Goal: Communication & Community: Answer question/provide support

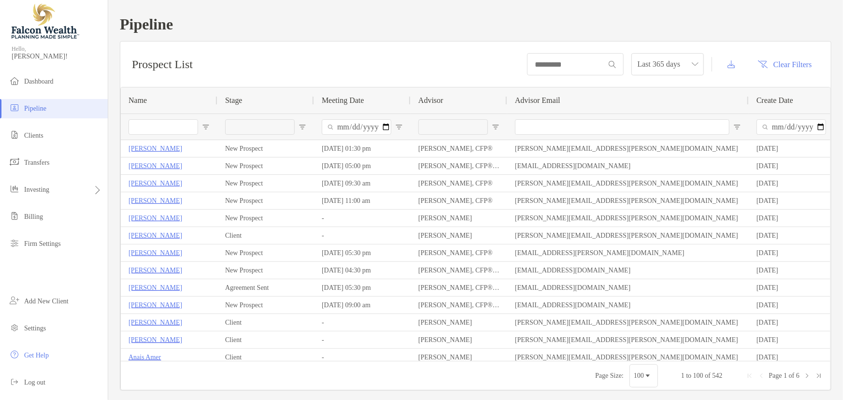
type input "**********"
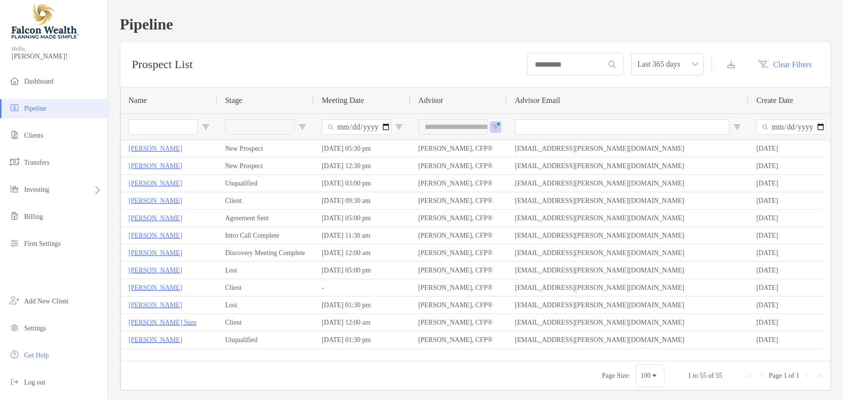
click at [149, 126] on input "Name Filter Input" at bounding box center [164, 126] width 70 height 15
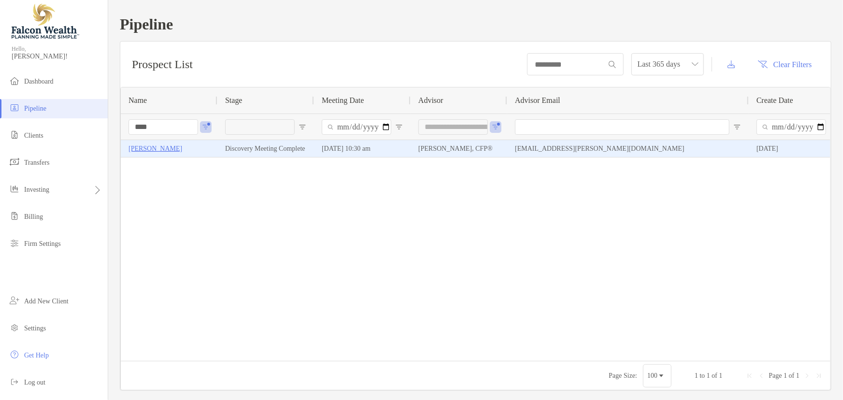
type input "****"
click at [164, 151] on p "[PERSON_NAME]" at bounding box center [156, 149] width 54 height 12
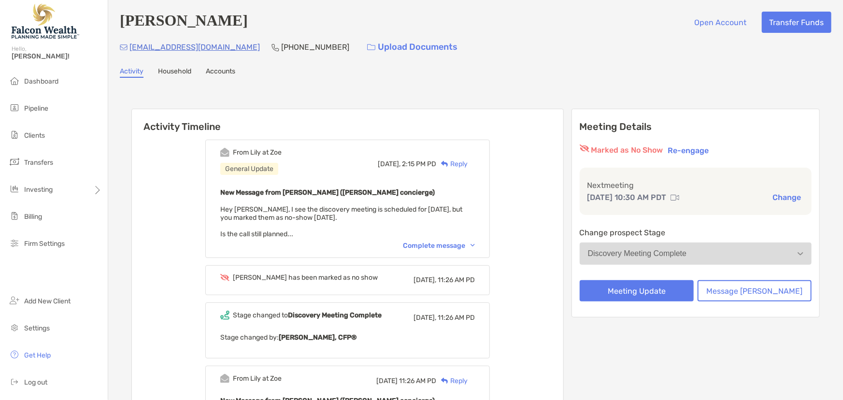
click at [464, 244] on div "Complete message" at bounding box center [439, 246] width 72 height 8
click at [468, 162] on div "Reply" at bounding box center [451, 164] width 31 height 10
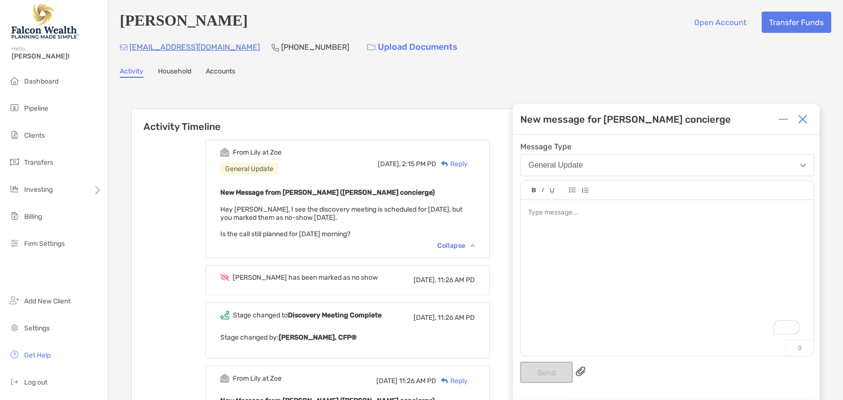
click at [582, 227] on div "To enrich screen reader interactions, please activate Accessibility in Grammarl…" at bounding box center [667, 273] width 293 height 146
click at [557, 216] on div "To enrich screen reader interactions, please activate Accessibility in Grammarl…" at bounding box center [667, 213] width 278 height 10
click at [802, 115] on img at bounding box center [803, 120] width 10 height 10
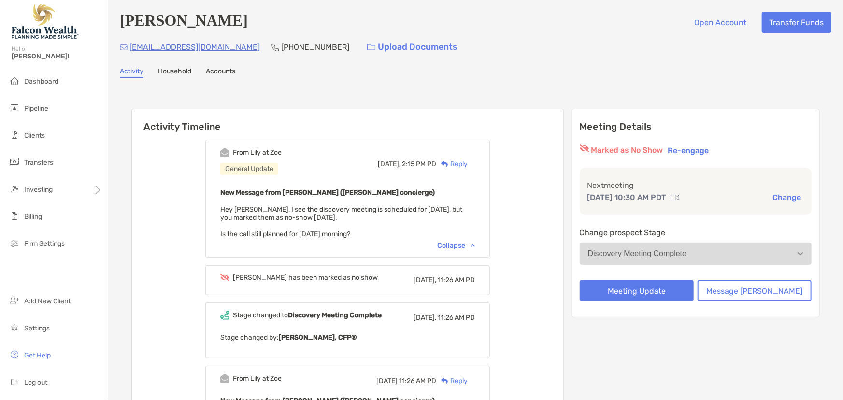
click at [661, 258] on div "Discovery Meeting Complete" at bounding box center [637, 253] width 99 height 9
click at [642, 292] on button "Meeting Update" at bounding box center [637, 290] width 114 height 21
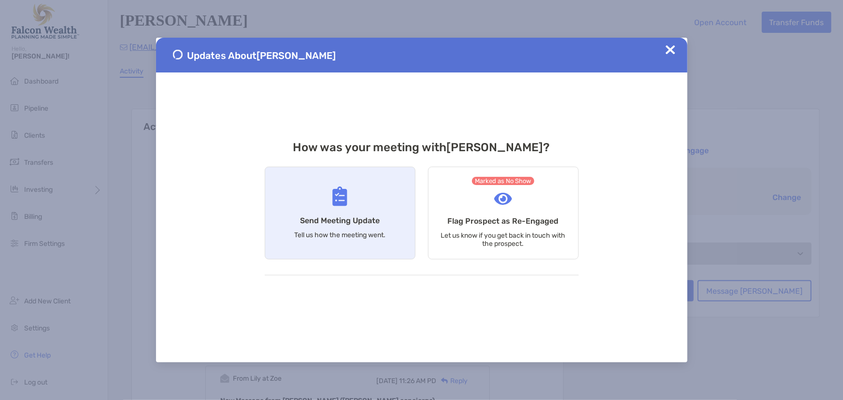
click at [374, 223] on h4 "Send Meeting Update" at bounding box center [340, 220] width 80 height 9
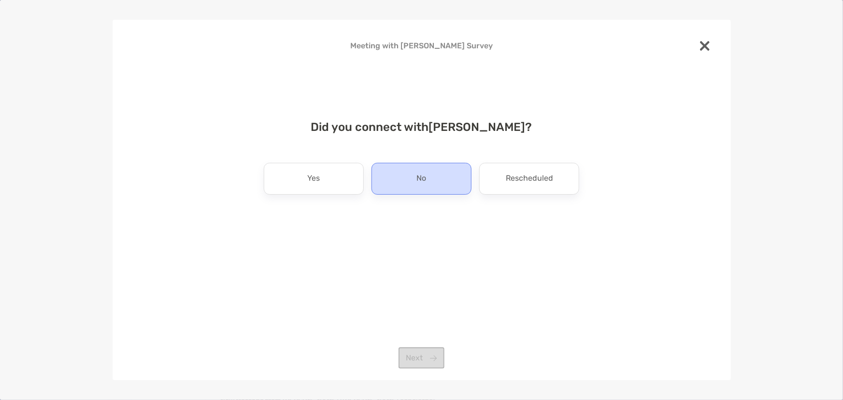
click at [430, 174] on div "No" at bounding box center [422, 179] width 100 height 32
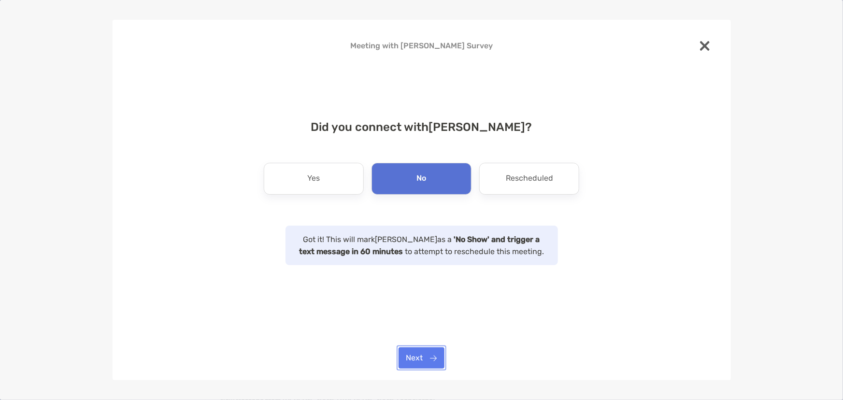
click at [430, 355] on button "Next" at bounding box center [422, 357] width 46 height 21
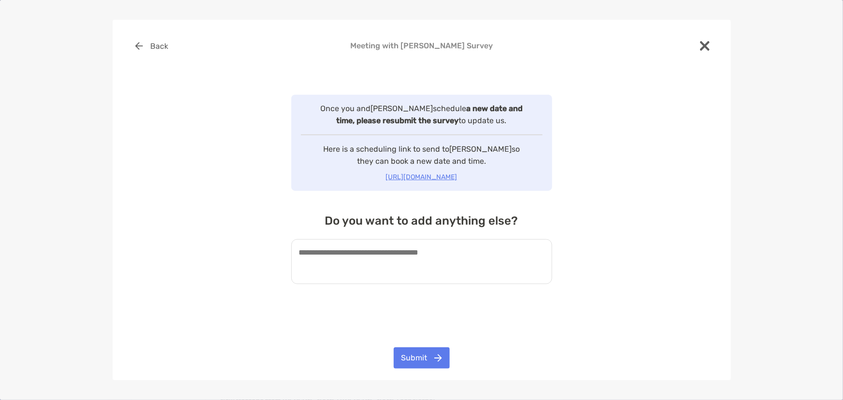
click at [382, 255] on textarea at bounding box center [421, 261] width 261 height 45
click at [698, 46] on div at bounding box center [705, 46] width 21 height 23
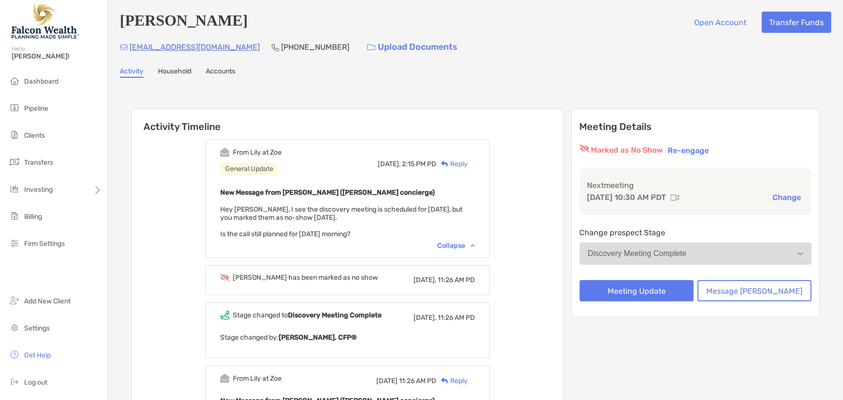
click at [467, 163] on div "Reply" at bounding box center [451, 164] width 31 height 10
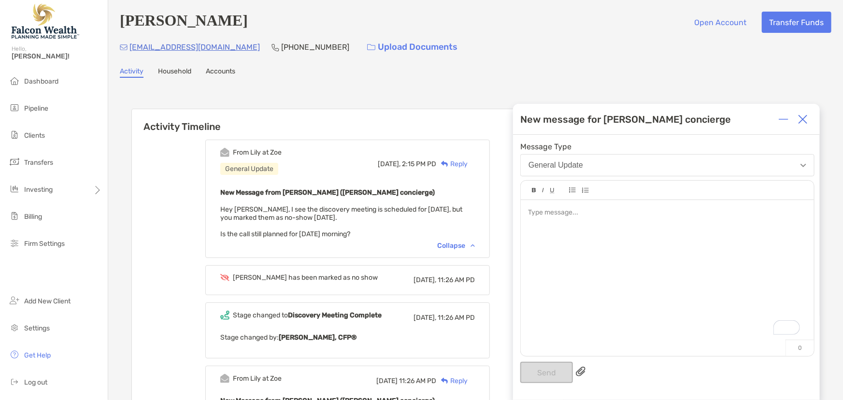
click at [536, 219] on div "To enrich screen reader interactions, please activate Accessibility in Grammarl…" at bounding box center [667, 273] width 293 height 146
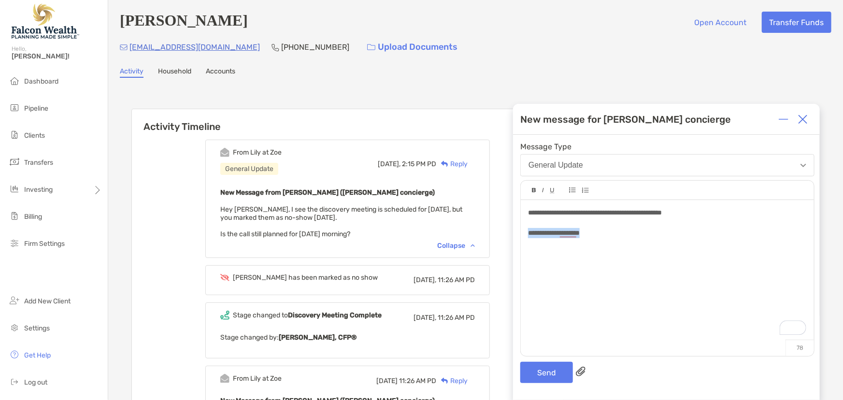
drag, startPoint x: 609, startPoint y: 235, endPoint x: 505, endPoint y: 235, distance: 104.9
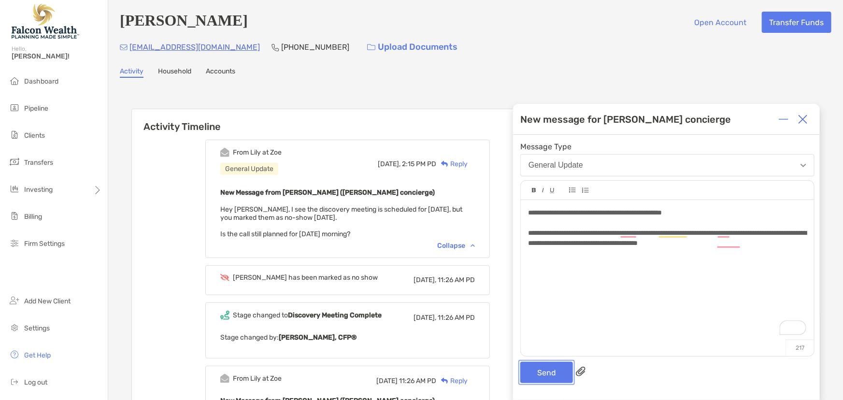
click at [541, 372] on button "Send" at bounding box center [547, 372] width 53 height 21
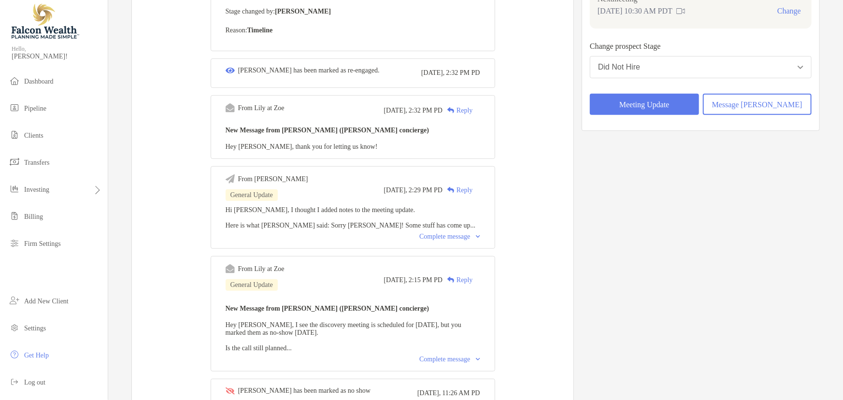
scroll to position [175, 0]
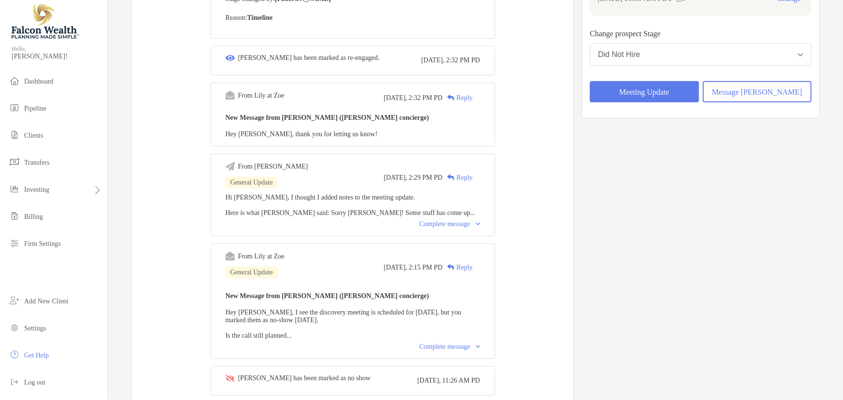
click at [438, 223] on div "Complete message" at bounding box center [450, 224] width 60 height 8
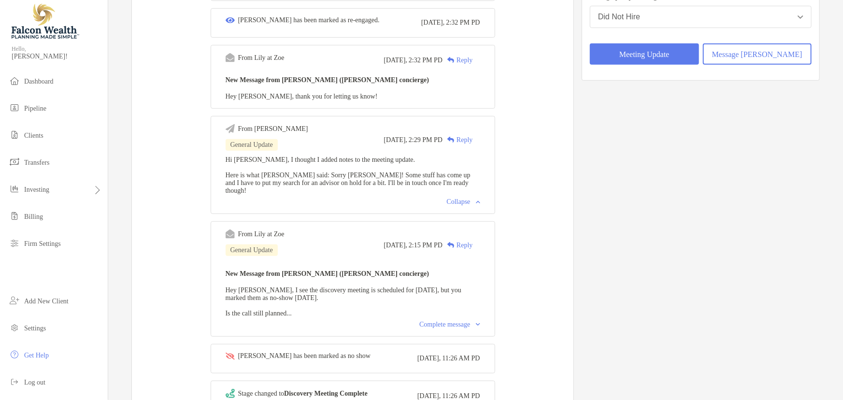
scroll to position [0, 0]
